Goal: Transaction & Acquisition: Purchase product/service

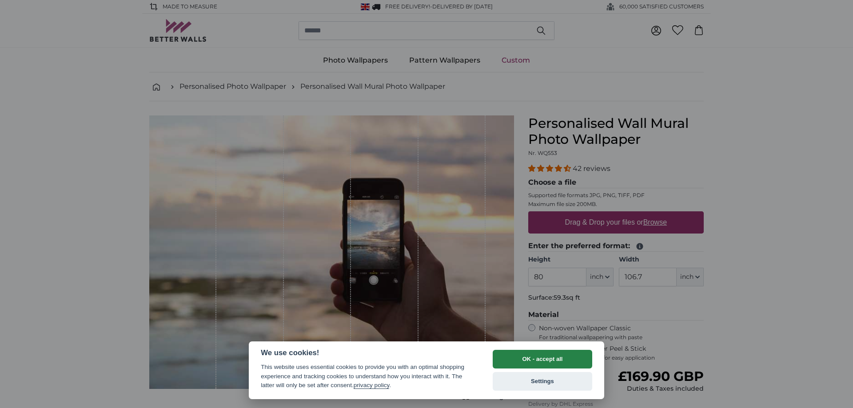
click at [553, 361] on button "OK - accept all" at bounding box center [543, 359] width 100 height 19
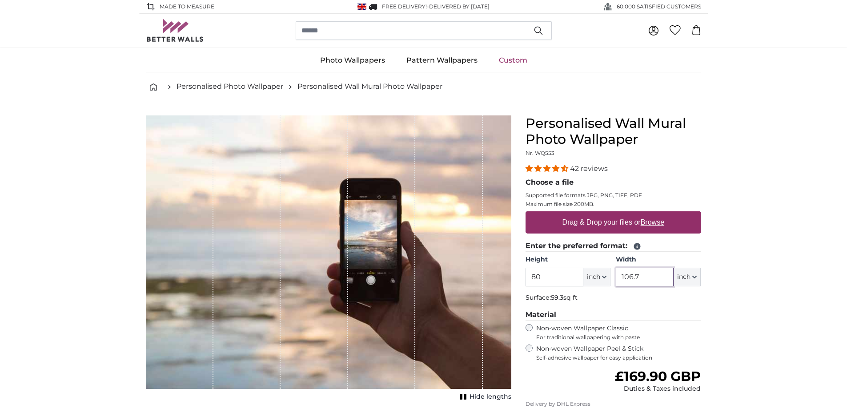
click at [644, 278] on input "106.7" at bounding box center [645, 277] width 58 height 19
click at [692, 276] on icon "button" at bounding box center [694, 277] width 4 height 2
click at [679, 271] on button "inch" at bounding box center [686, 277] width 27 height 19
click at [685, 330] on link "Feet (ft. in.)" at bounding box center [687, 333] width 78 height 16
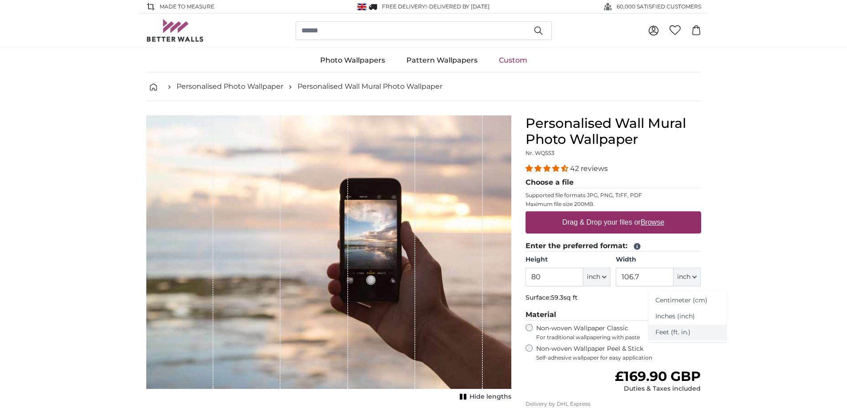
type input "6"
type input "*"
type input "8"
type input "****"
click at [633, 278] on input "8" at bounding box center [629, 277] width 27 height 19
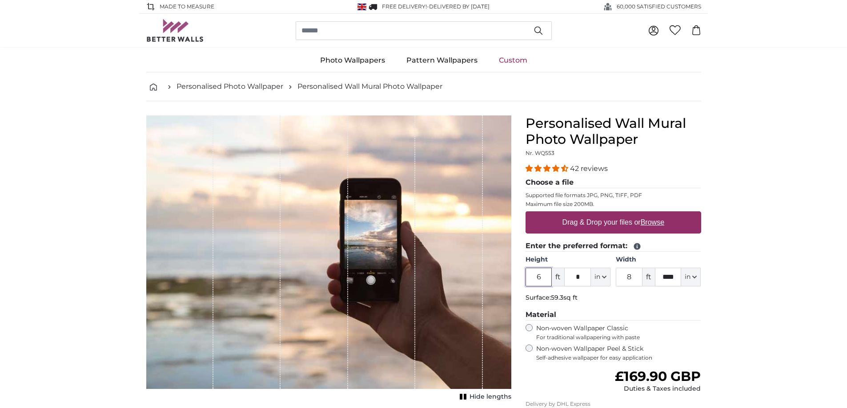
drag, startPoint x: 550, startPoint y: 277, endPoint x: 524, endPoint y: 278, distance: 26.2
click at [524, 278] on div "Personalised Wall Mural Photo Wallpaper Nr. WQ553 42 reviews Choose a file Supp…" at bounding box center [613, 315] width 190 height 399
type input "10"
type input "*"
type input "20"
